Goal: Transaction & Acquisition: Purchase product/service

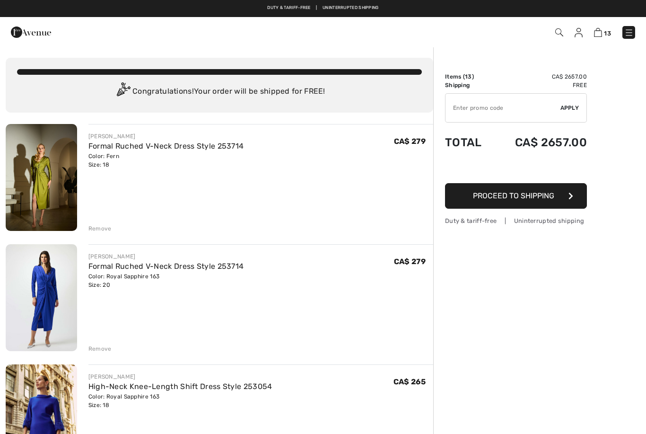
click at [45, 186] on img at bounding box center [41, 177] width 71 height 107
click at [632, 35] on img at bounding box center [628, 32] width 9 height 9
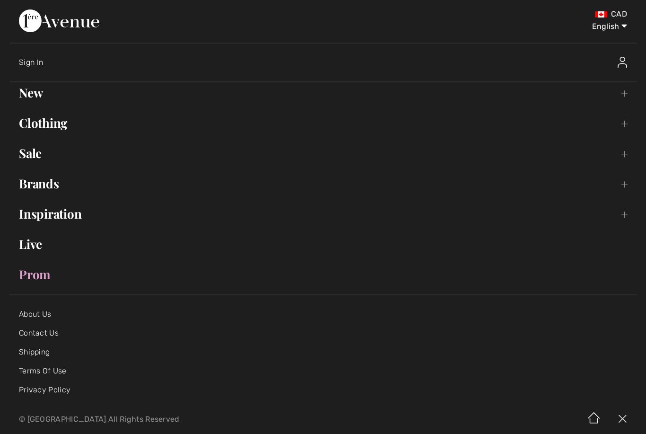
click at [29, 63] on span "Sign In" at bounding box center [31, 62] width 24 height 9
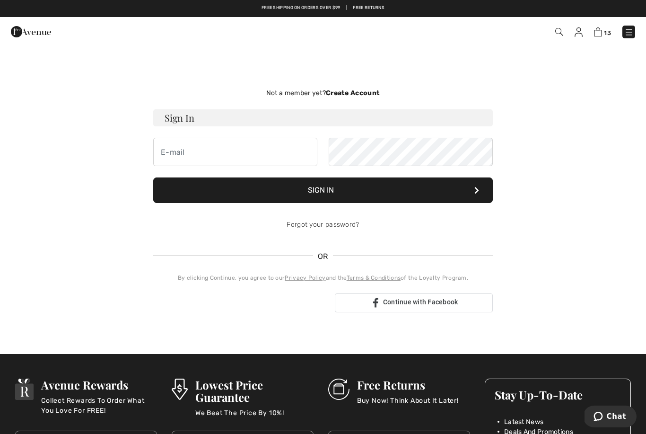
click at [367, 97] on div "Not a member yet? Create Account" at bounding box center [322, 93] width 339 height 10
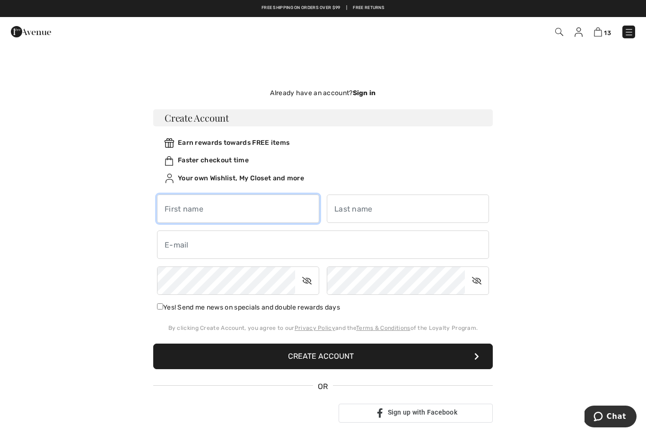
click at [224, 214] on input "text" at bounding box center [238, 208] width 162 height 28
type input "[PERSON_NAME]"
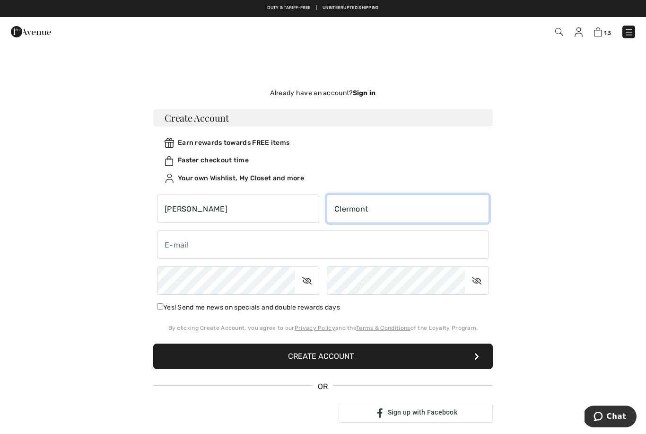
type input "Clermont"
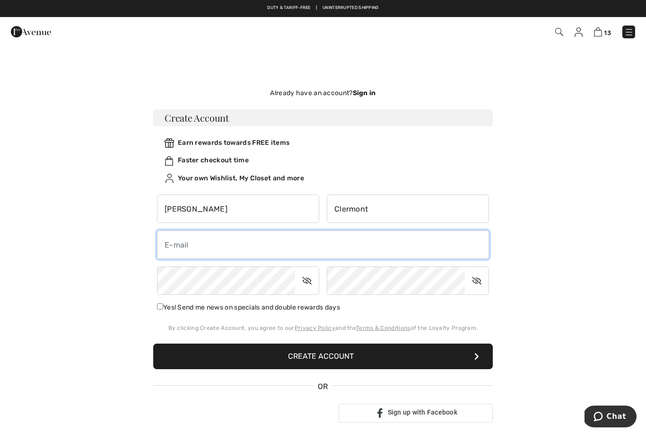
click at [235, 243] on input "email" at bounding box center [323, 244] width 332 height 28
type input "[EMAIL_ADDRESS][DOMAIN_NAME]"
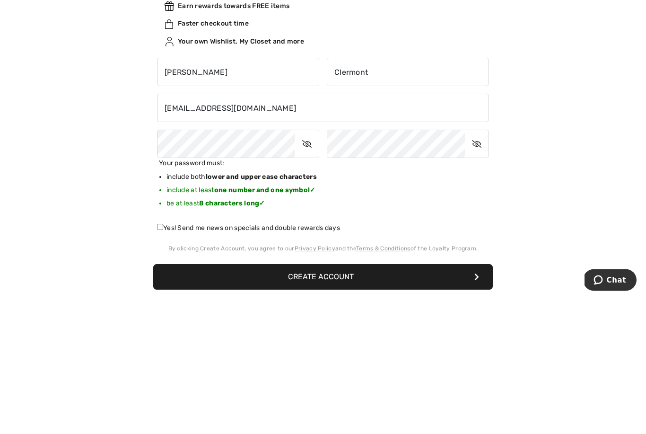
click at [389, 400] on button "Create Account" at bounding box center [322, 413] width 339 height 26
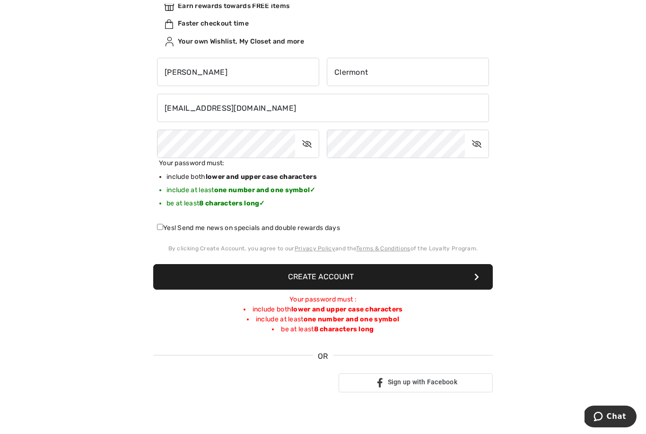
click at [482, 145] on icon at bounding box center [477, 144] width 24 height 22
click at [305, 155] on icon at bounding box center [307, 144] width 24 height 22
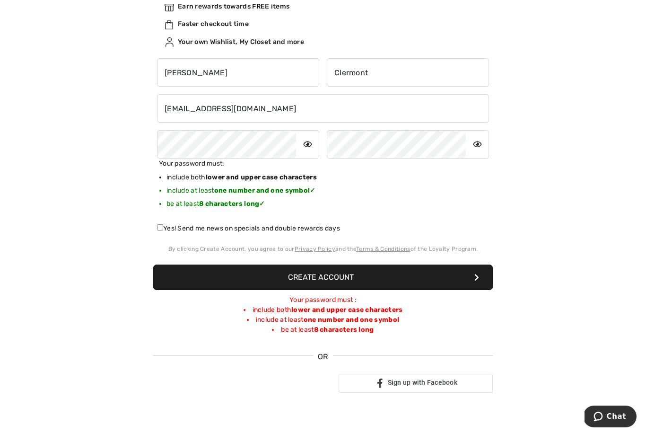
click at [374, 277] on button "Create Account" at bounding box center [322, 277] width 339 height 26
click at [413, 286] on button "Create Account" at bounding box center [322, 277] width 339 height 26
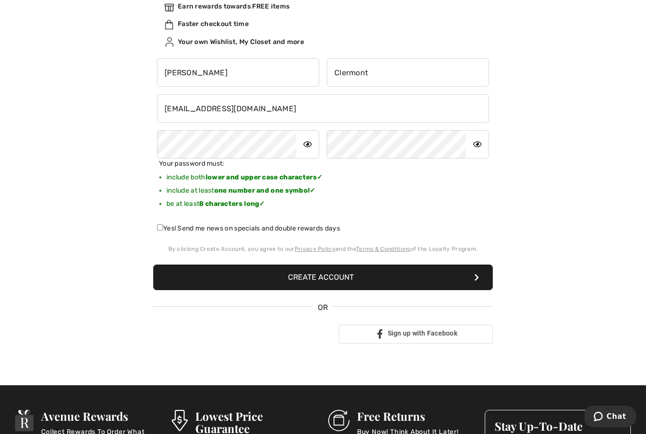
scroll to position [137, 0]
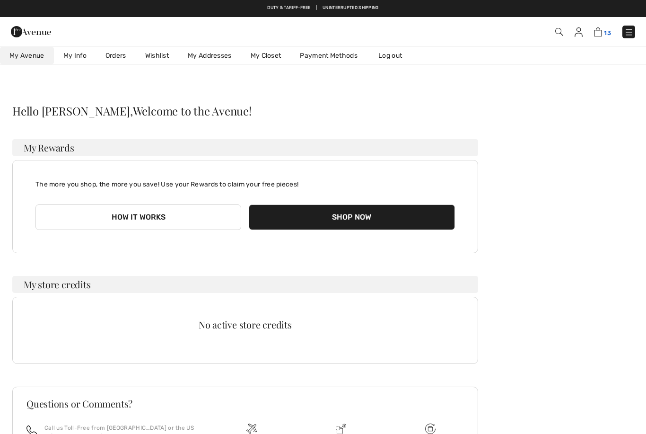
click at [609, 34] on span "13" at bounding box center [607, 32] width 7 height 7
click at [600, 36] on img at bounding box center [598, 31] width 8 height 9
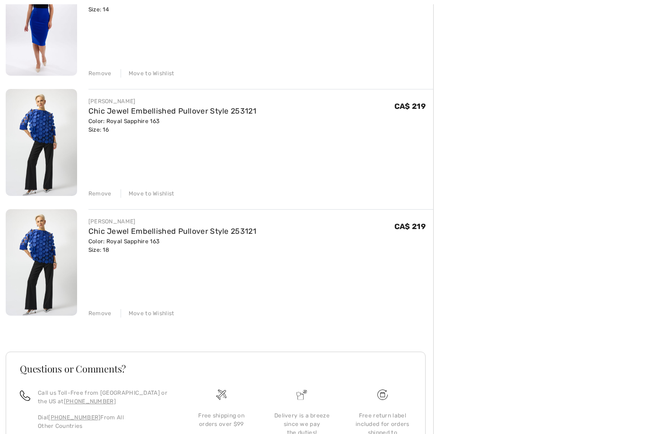
scroll to position [1408, 0]
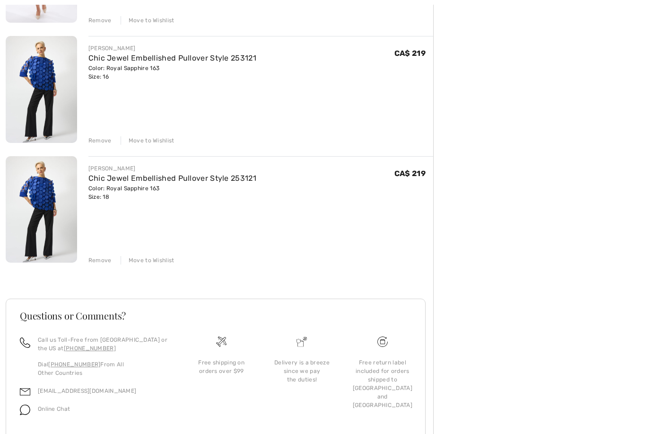
click at [33, 292] on div "Questions or Comments? Call us Toll-Free from Canada or the US at +1 (888) 605-…" at bounding box center [219, 370] width 427 height 188
